Goal: Find specific page/section: Find specific page/section

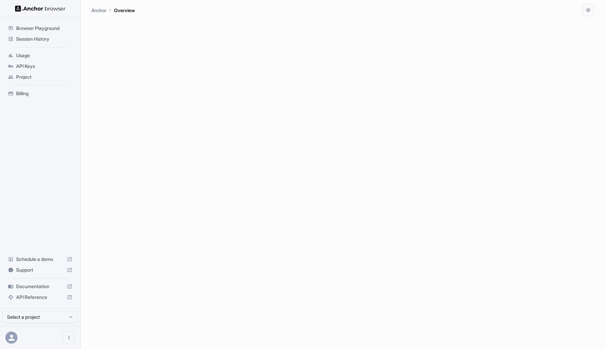
click at [62, 38] on span "Session History" at bounding box center [44, 39] width 56 height 7
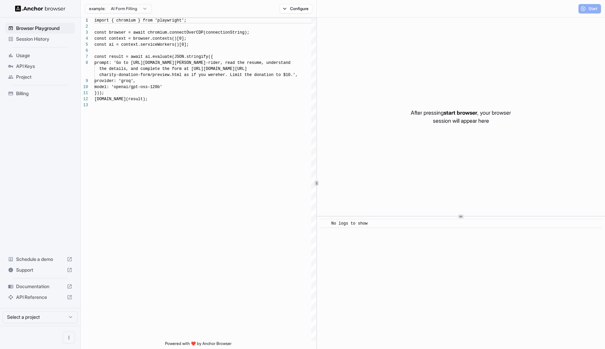
scroll to position [48, 0]
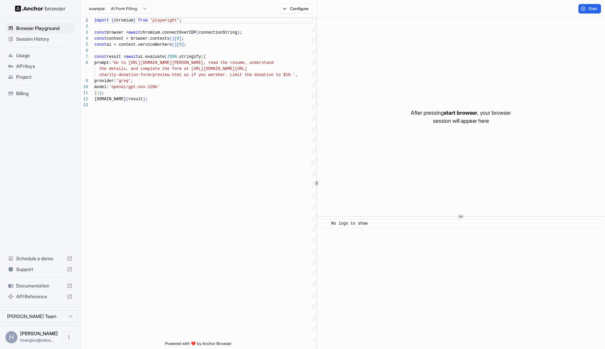
click at [49, 39] on span "Session History" at bounding box center [44, 39] width 56 height 7
